Goal: Task Accomplishment & Management: Use online tool/utility

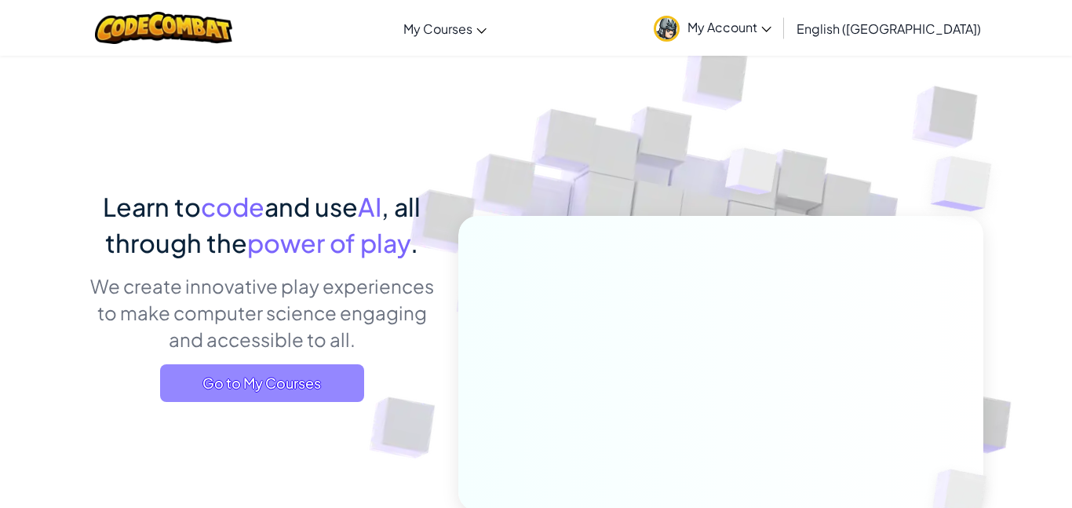
click at [310, 368] on span "Go to My Courses" at bounding box center [262, 383] width 204 height 38
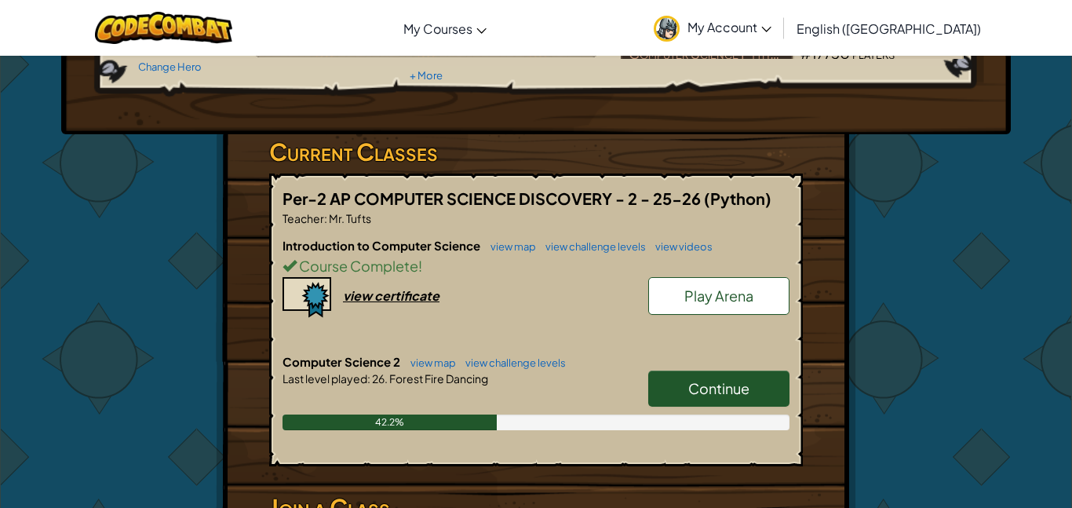
scroll to position [190, 0]
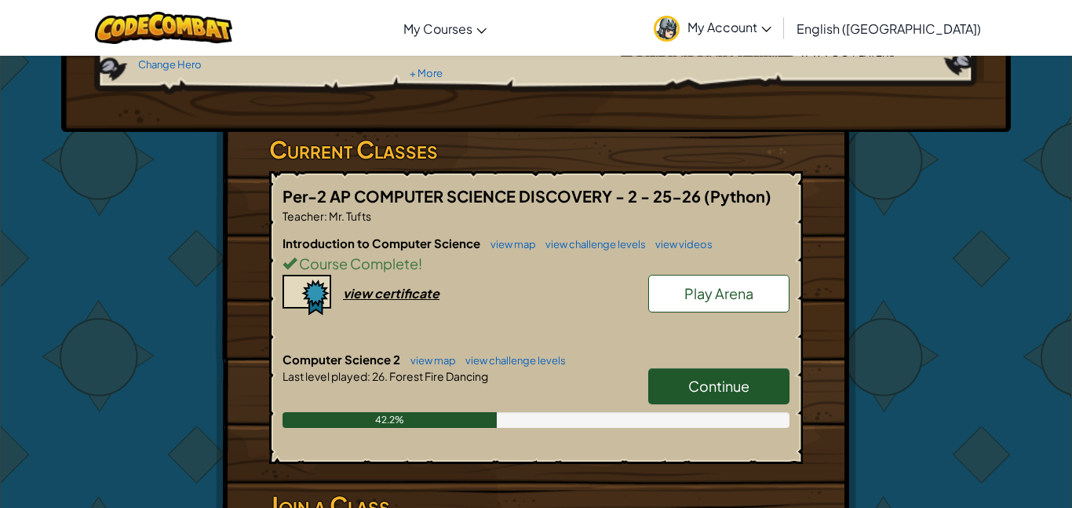
click at [681, 381] on link "Continue" at bounding box center [718, 386] width 141 height 36
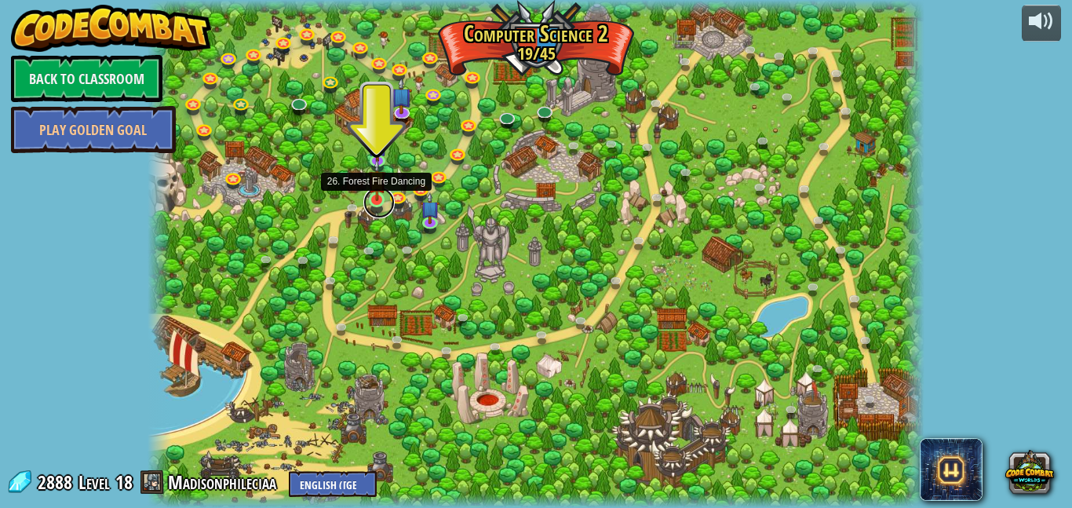
click at [371, 203] on link at bounding box center [378, 202] width 31 height 31
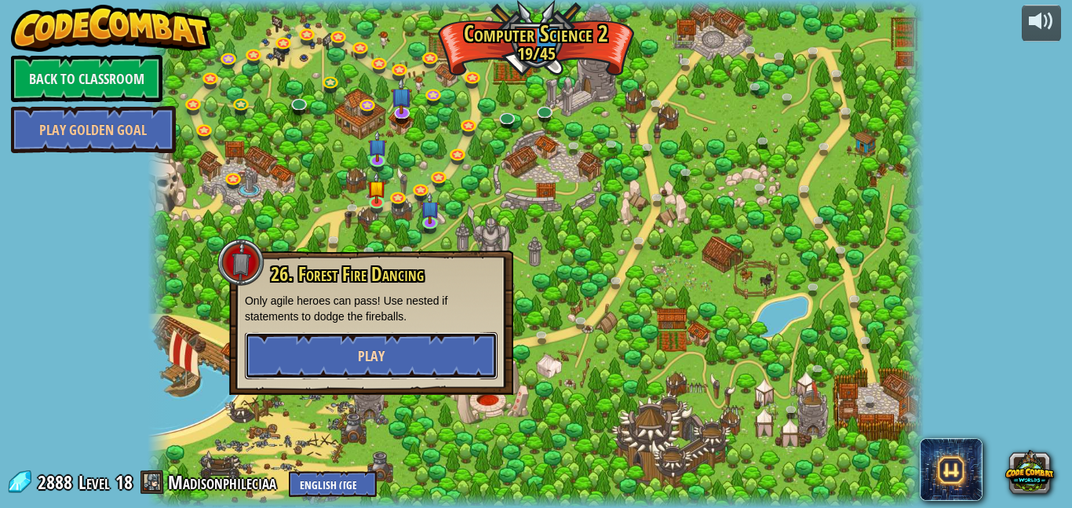
click at [353, 345] on button "Play" at bounding box center [371, 355] width 253 height 47
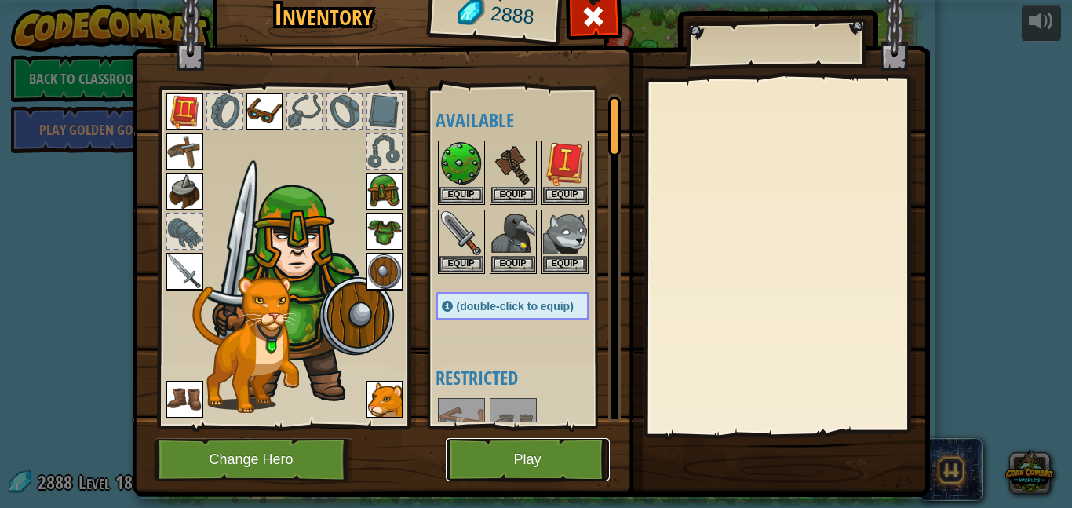
click at [568, 469] on button "Play" at bounding box center [528, 459] width 164 height 43
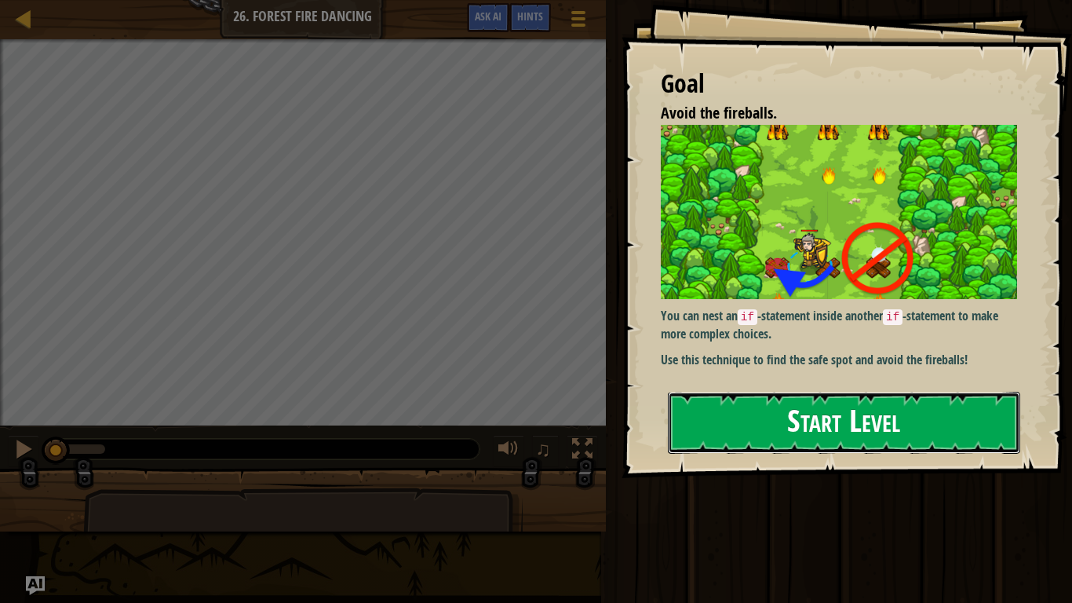
click at [819, 448] on button "Start Level" at bounding box center [844, 423] width 352 height 62
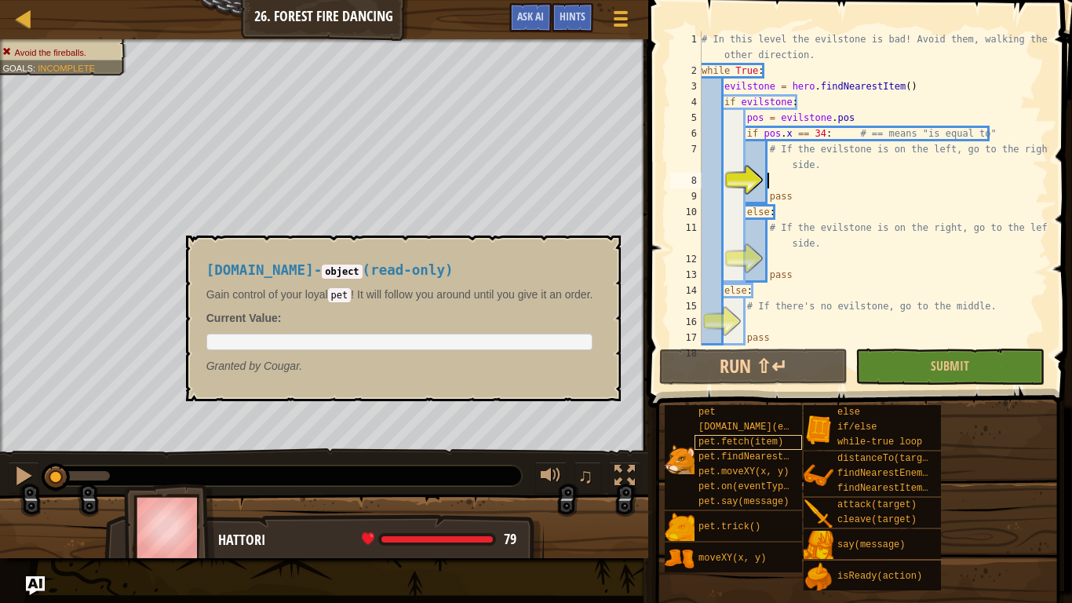
click at [719, 407] on div "pet" at bounding box center [749, 412] width 108 height 15
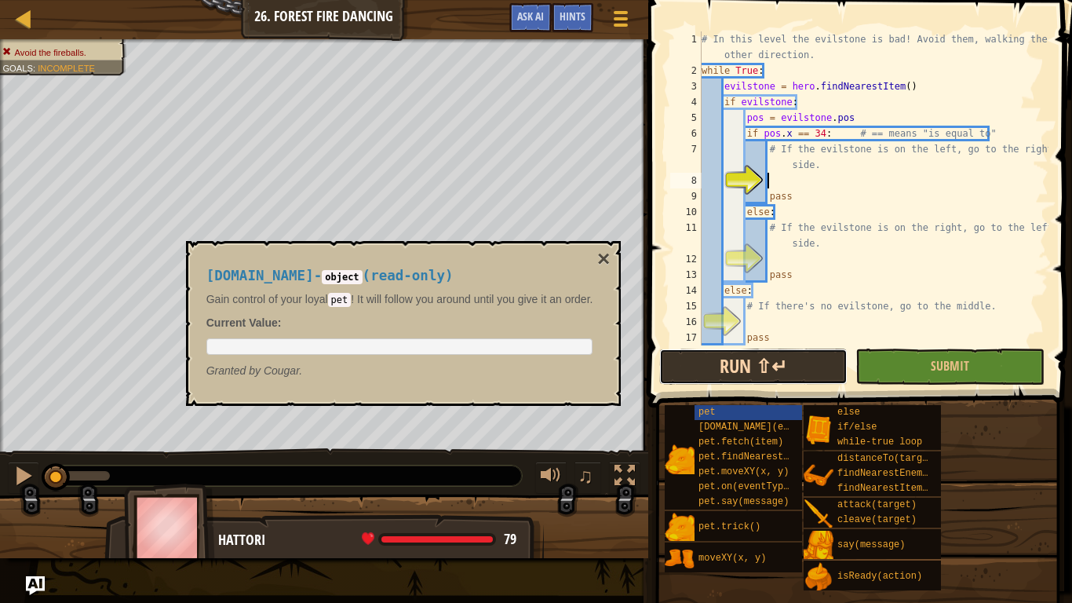
click at [758, 363] on button "Run ⇧↵" at bounding box center [753, 367] width 188 height 36
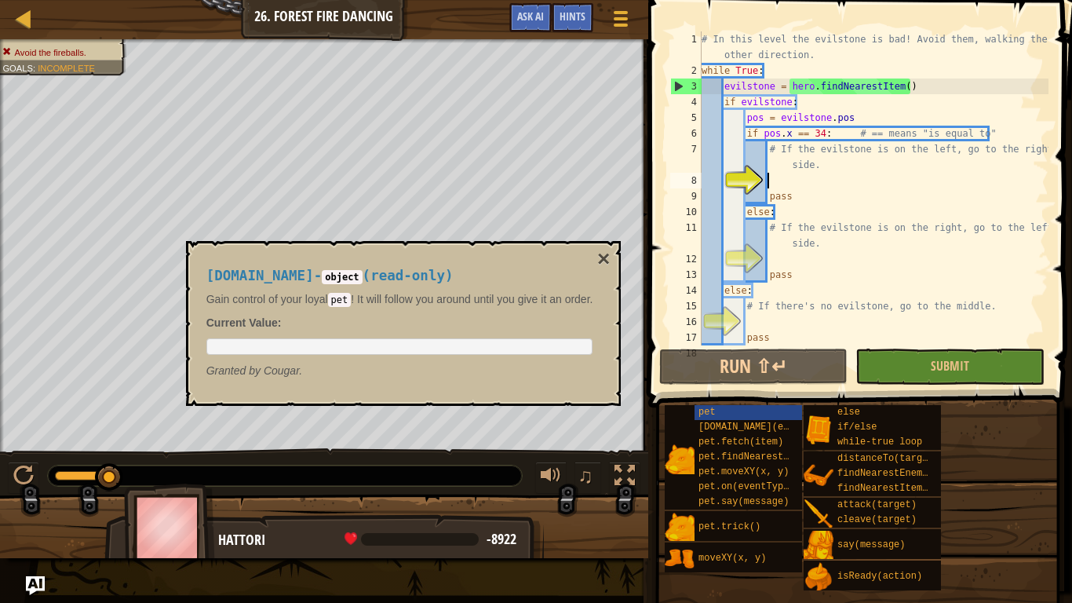
click at [802, 71] on div "# In this level the evilstone is bad! Avoid them, walking the other direction. …" at bounding box center [874, 211] width 350 height 361
click at [610, 259] on button "×" at bounding box center [603, 259] width 13 height 22
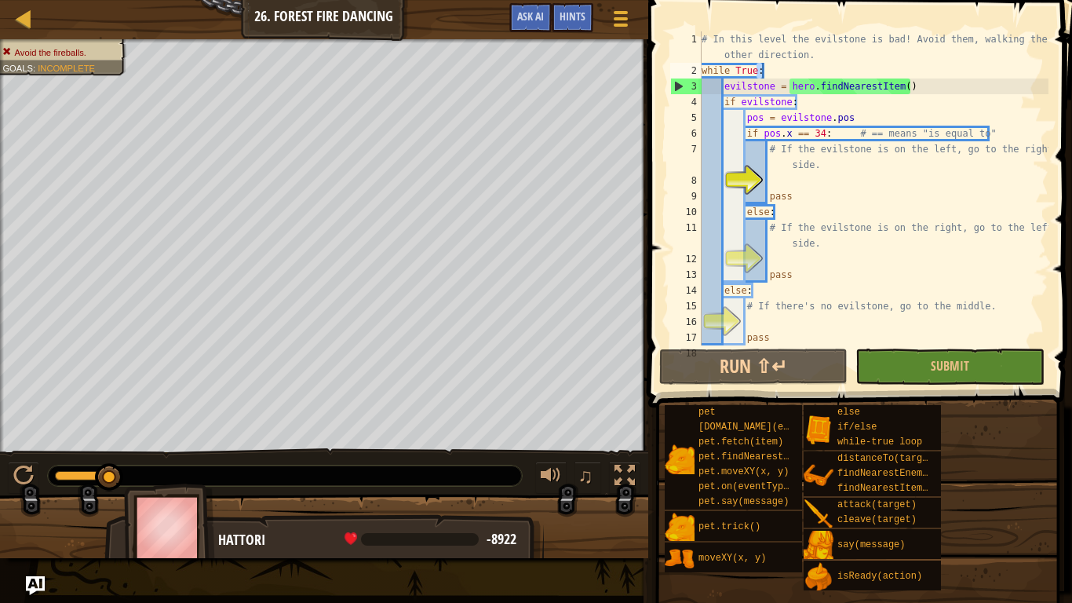
type textarea "# If the evilstone is on the left, go to the right side."
click at [820, 169] on div "# In this level the evilstone is bad! Avoid them, walking the other direction. …" at bounding box center [874, 211] width 350 height 361
click at [804, 180] on div "# In this level the evilstone is bad! Avoid them, walking the other direction. …" at bounding box center [874, 211] width 350 height 361
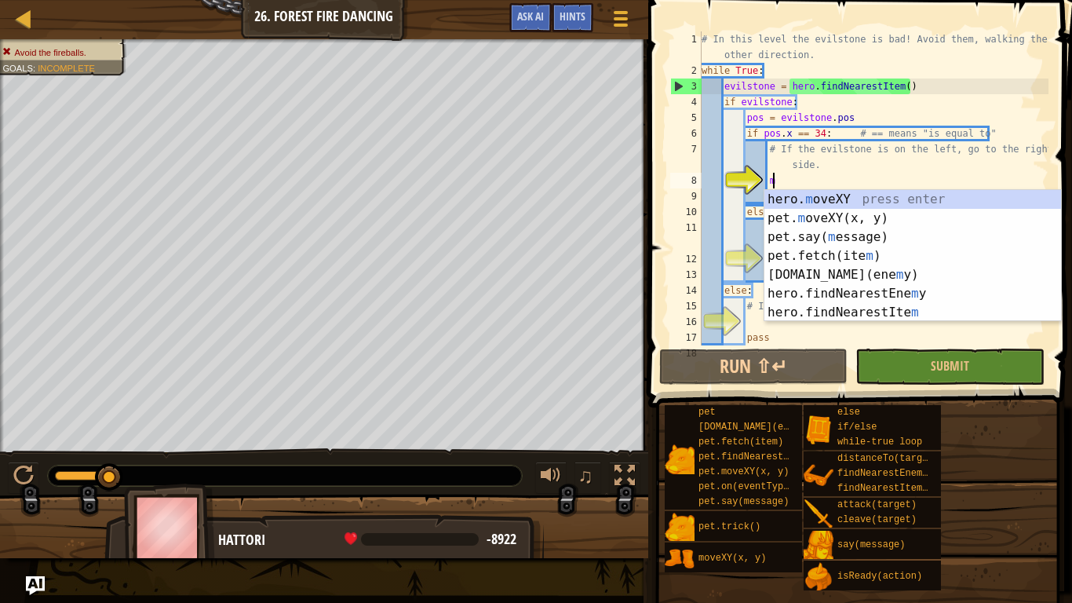
scroll to position [7, 9]
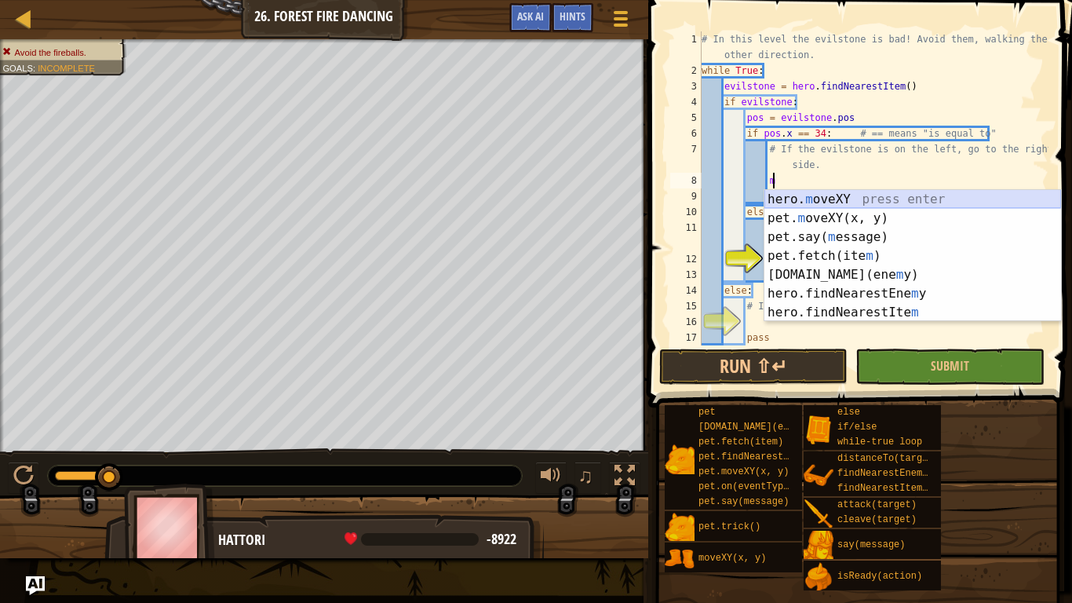
click at [790, 203] on div "hero. m oveXY press enter pet. m oveXY(x, y) press enter pet.say( m essage) pre…" at bounding box center [913, 275] width 297 height 170
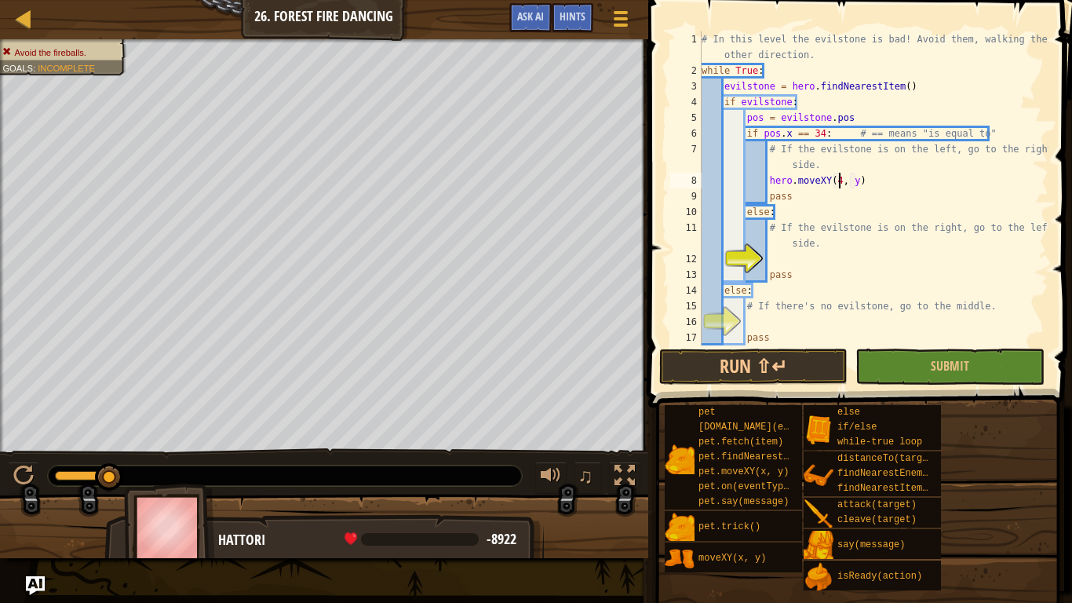
scroll to position [7, 20]
click at [863, 181] on div "# In this level the evilstone is bad! Avoid them, walking the other direction. …" at bounding box center [874, 211] width 350 height 361
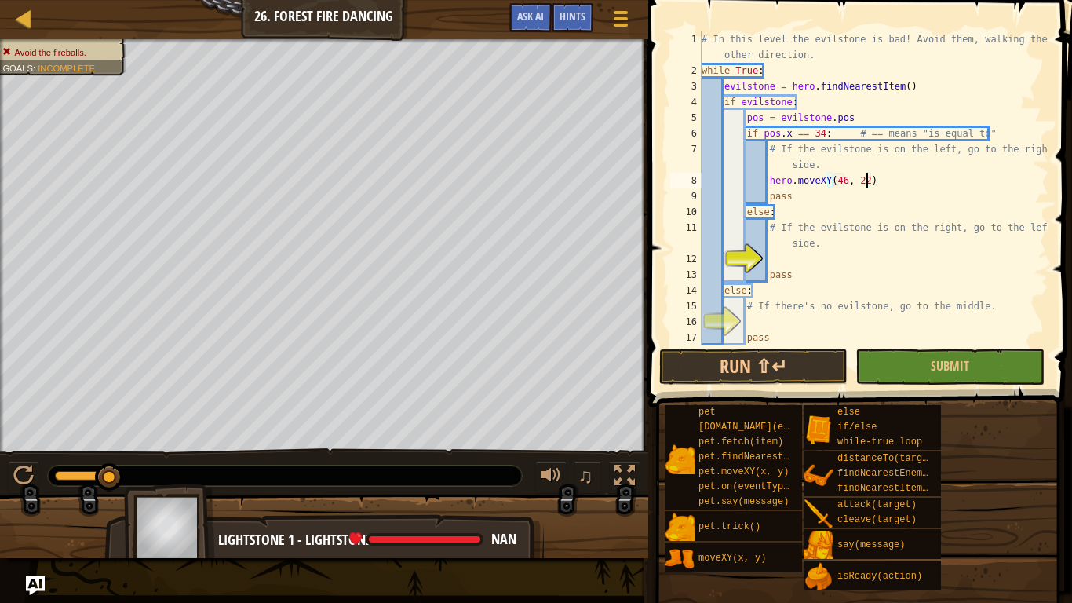
click at [845, 245] on div "# In this level the evilstone is bad! Avoid them, walking the other direction. …" at bounding box center [874, 211] width 350 height 361
type textarea "# If the evilstone is on the right, go to the left side."
click at [826, 260] on div "# In this level the evilstone is bad! Avoid them, walking the other direction. …" at bounding box center [874, 211] width 350 height 361
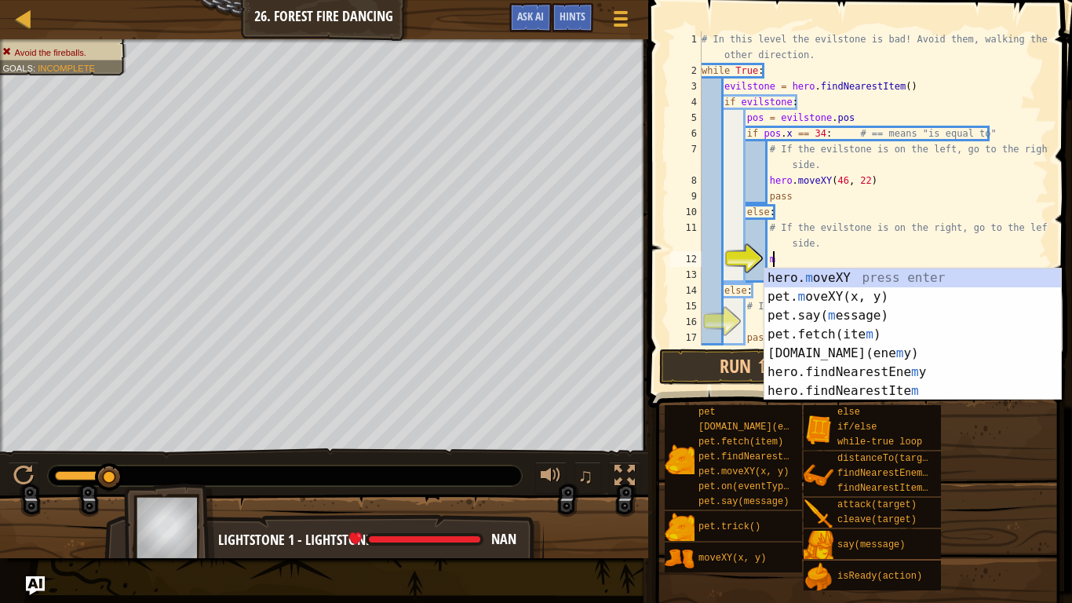
scroll to position [7, 9]
click at [816, 276] on div "hero. m oveXY press enter pet. m oveXY(x, y) press enter pet.say( m essage) pre…" at bounding box center [913, 353] width 297 height 170
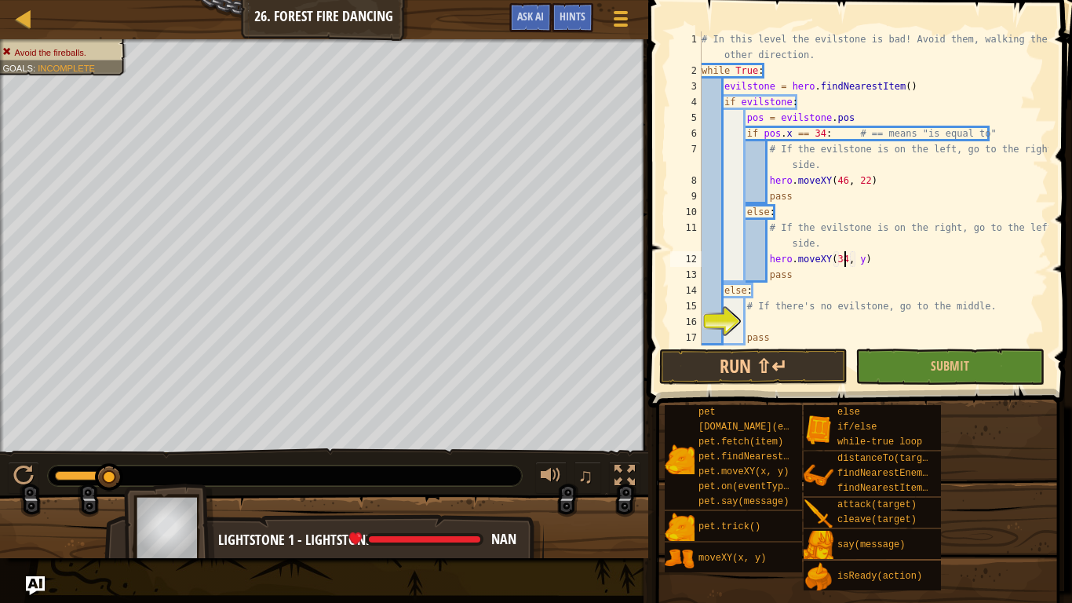
scroll to position [7, 20]
click at [859, 265] on div "# In this level the evilstone is bad! Avoid them, walking the other direction. …" at bounding box center [874, 211] width 350 height 361
type textarea "hero.moveXY(34, 23)"
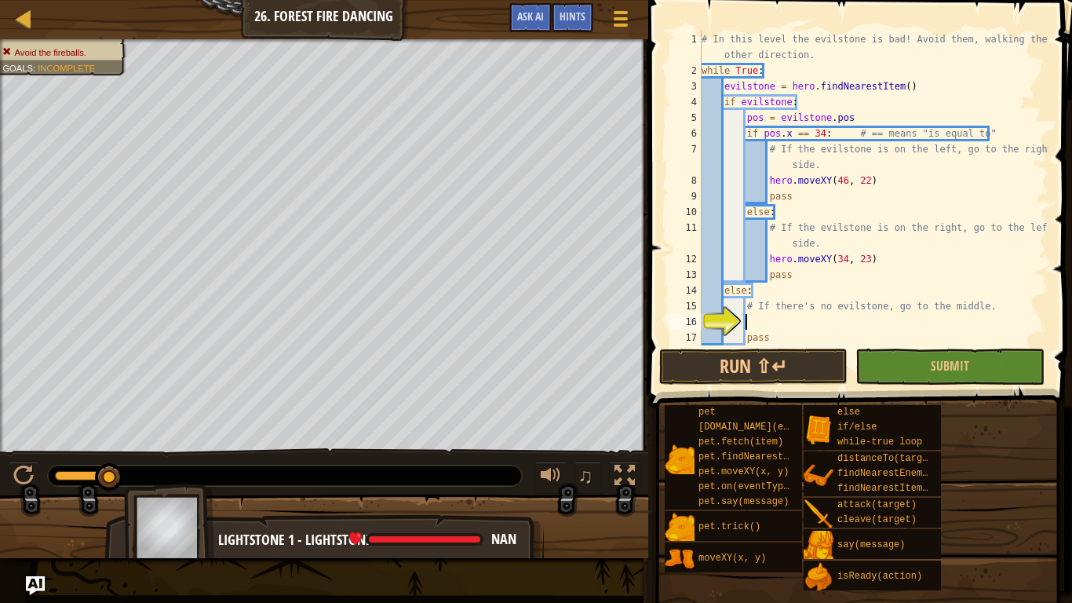
click at [809, 319] on div "# In this level the evilstone is bad! Avoid them, walking the other direction. …" at bounding box center [874, 211] width 350 height 361
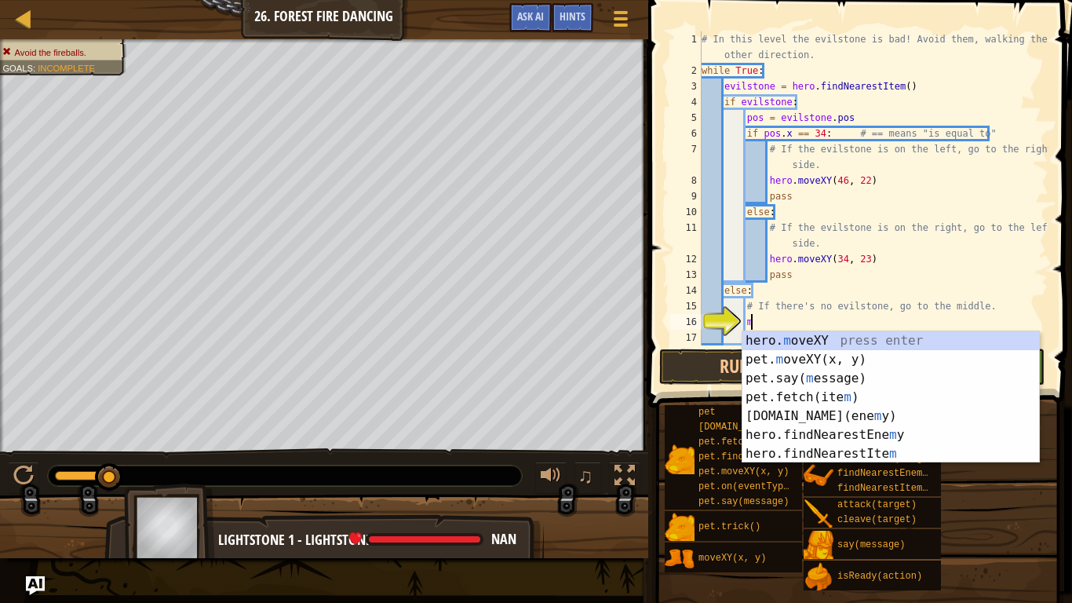
scroll to position [7, 6]
click at [801, 338] on div "hero. m oveXY press enter pet. m oveXY(x, y) press enter pet.say( m essage) pre…" at bounding box center [891, 416] width 297 height 170
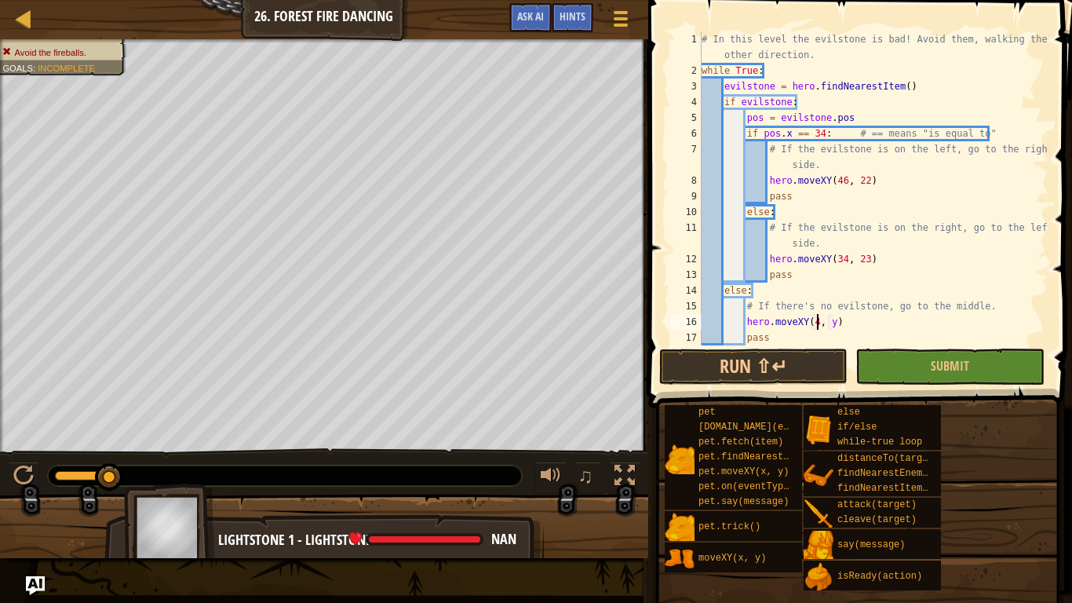
scroll to position [7, 17]
click at [838, 319] on div "# In this level the evilstone is bad! Avoid them, walking the other direction. …" at bounding box center [874, 211] width 350 height 361
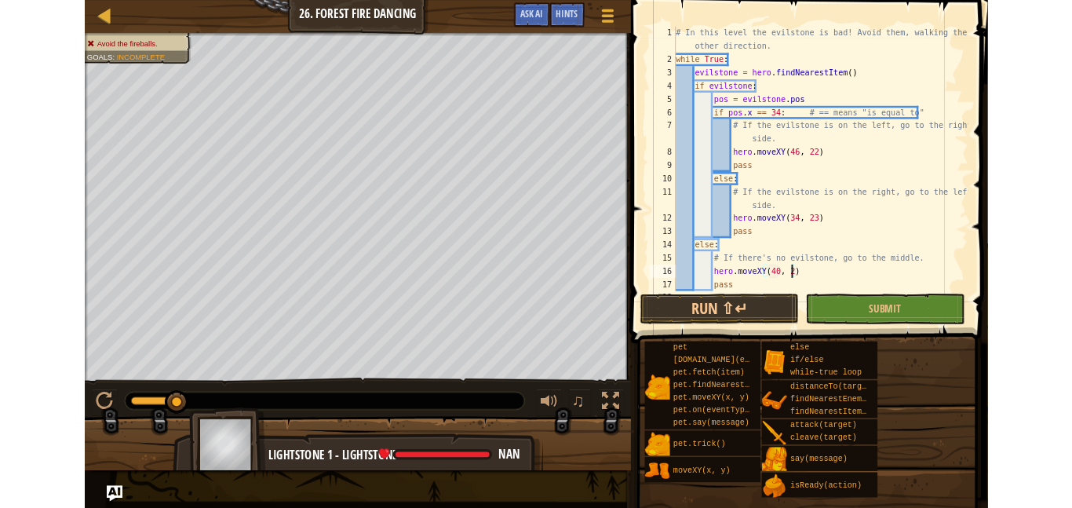
scroll to position [7, 20]
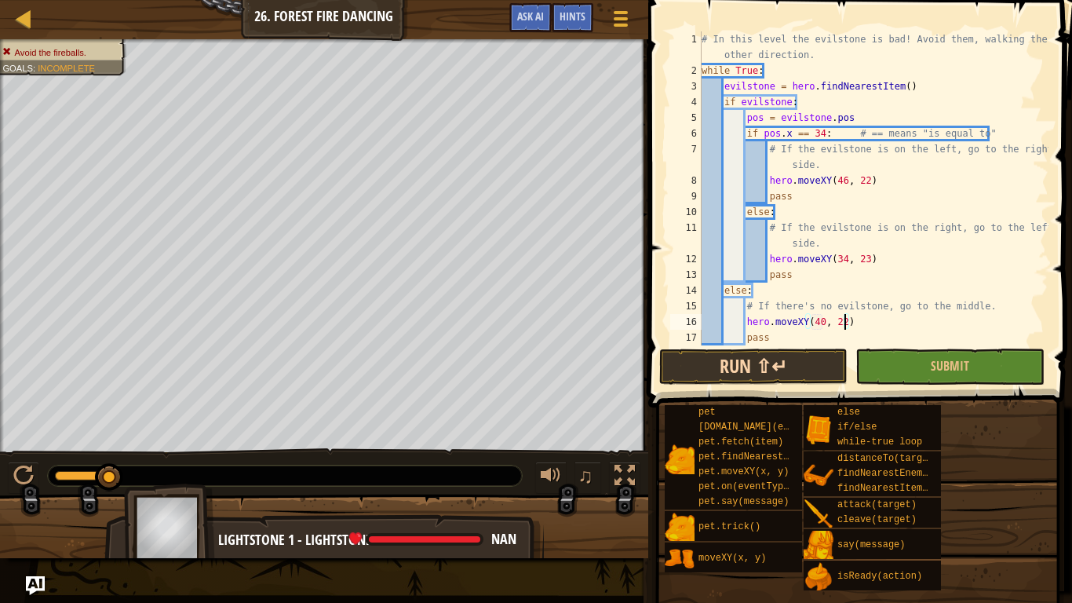
type textarea "hero.moveXY(40, 22)"
click at [830, 360] on button "Run ⇧↵" at bounding box center [753, 367] width 188 height 36
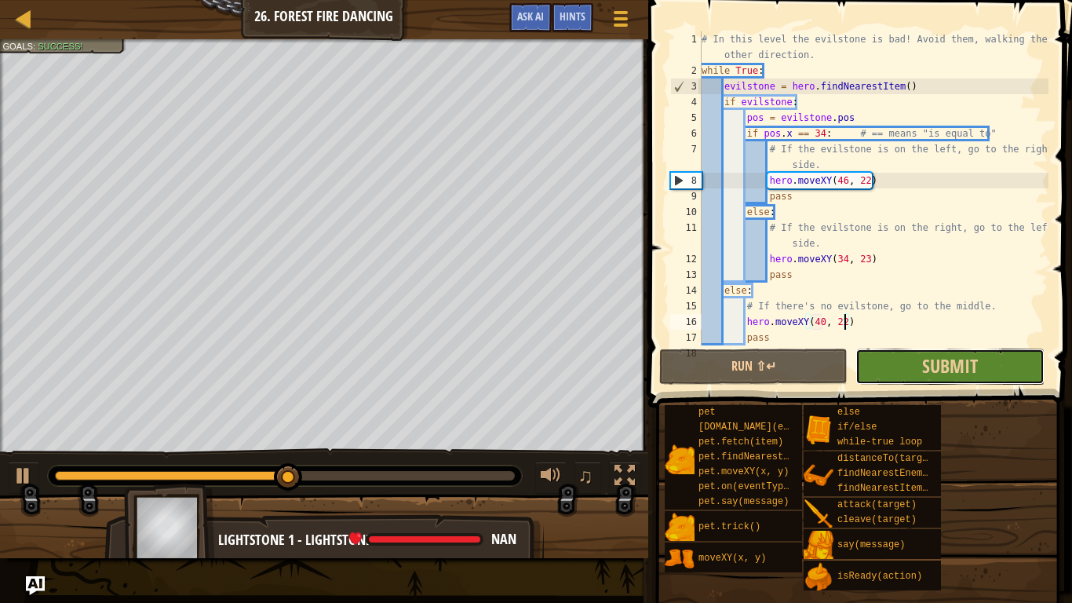
click at [889, 374] on button "Submit" at bounding box center [950, 367] width 188 height 36
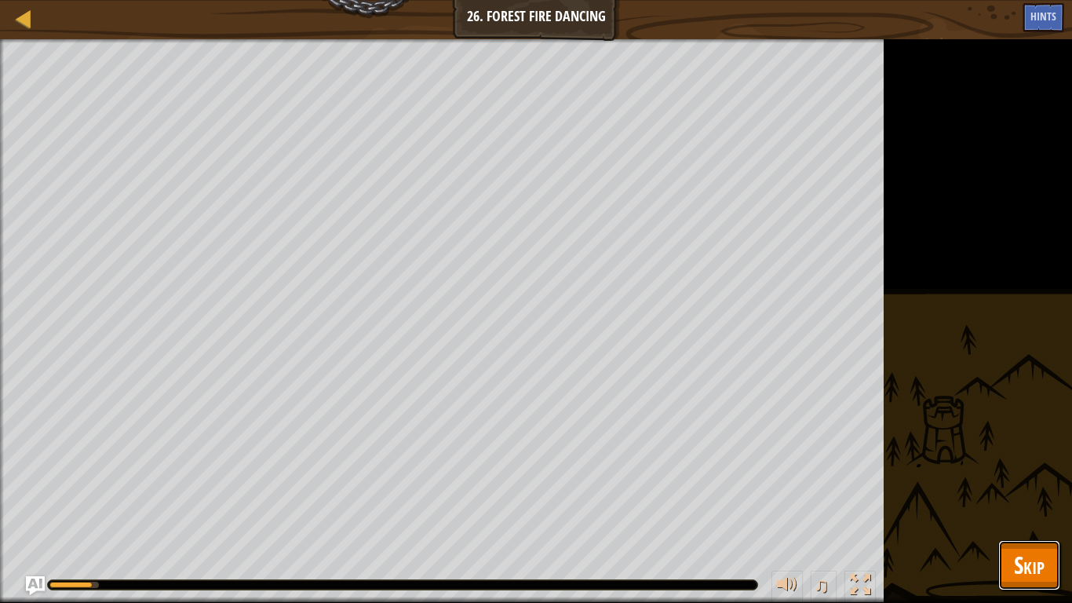
click at [1015, 507] on span "Skip" at bounding box center [1029, 565] width 31 height 32
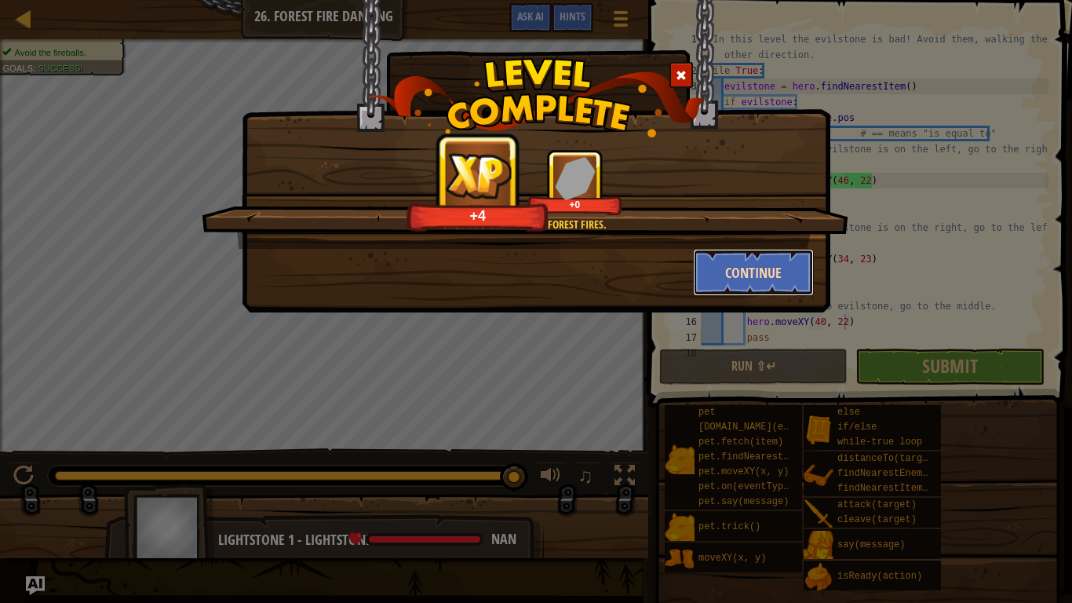
click at [757, 277] on button "Continue" at bounding box center [754, 272] width 122 height 47
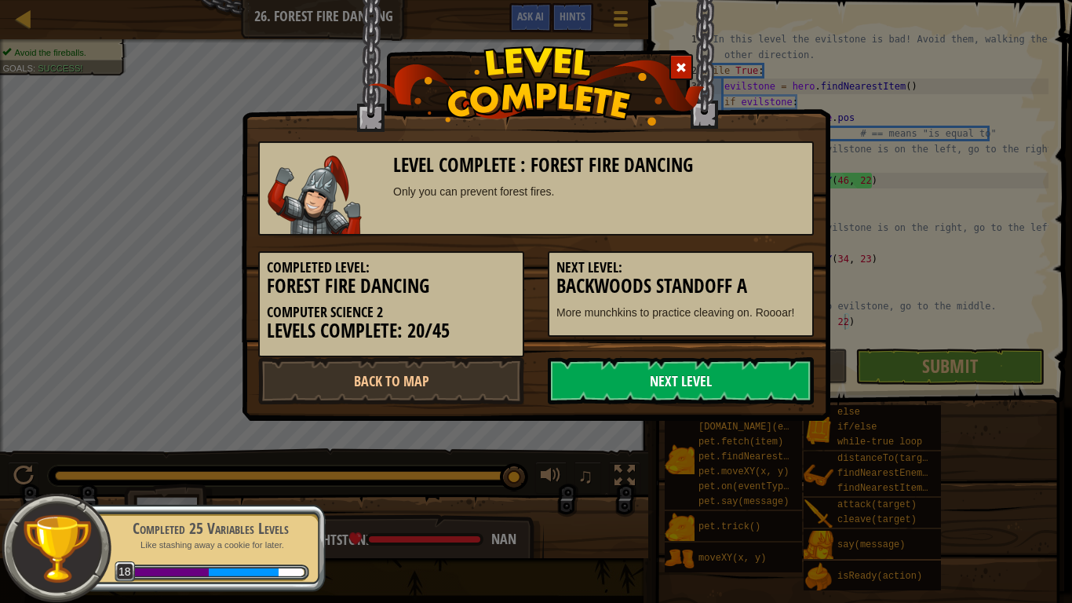
click at [692, 370] on link "Next Level" at bounding box center [681, 380] width 266 height 47
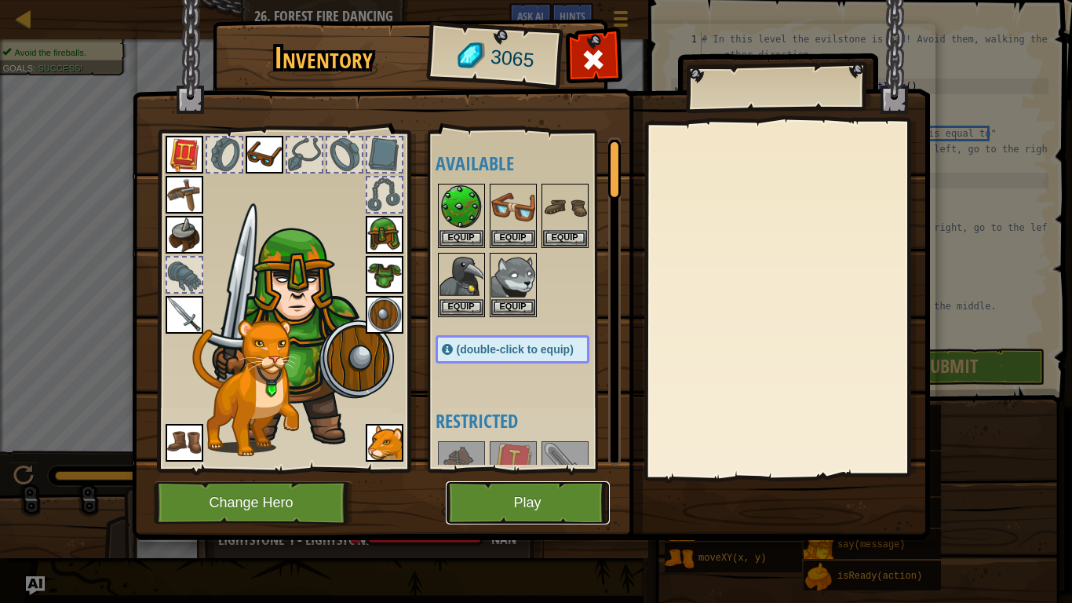
click at [558, 486] on button "Play" at bounding box center [528, 502] width 164 height 43
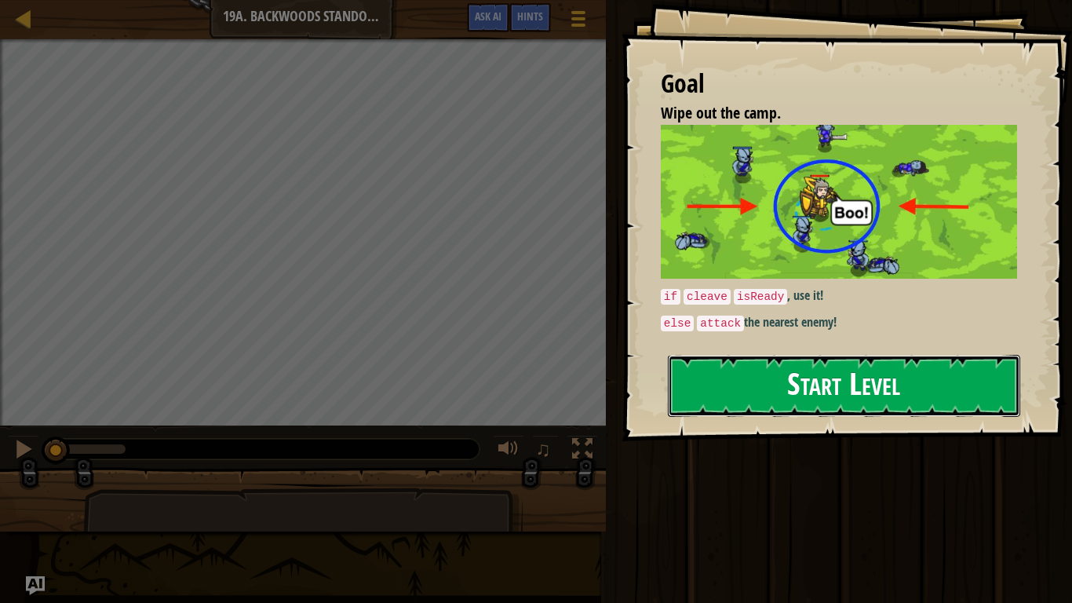
click at [958, 362] on button "Start Level" at bounding box center [844, 386] width 352 height 62
